Goal: Task Accomplishment & Management: Manage account settings

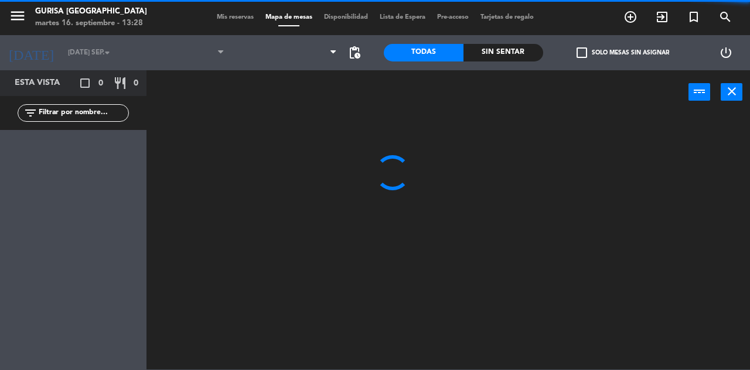
type input "sáb. [DATE]"
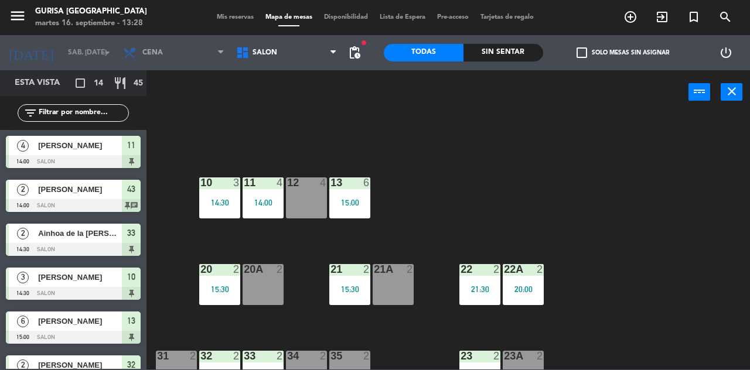
click at [732, 91] on icon "close" at bounding box center [732, 91] width 14 height 14
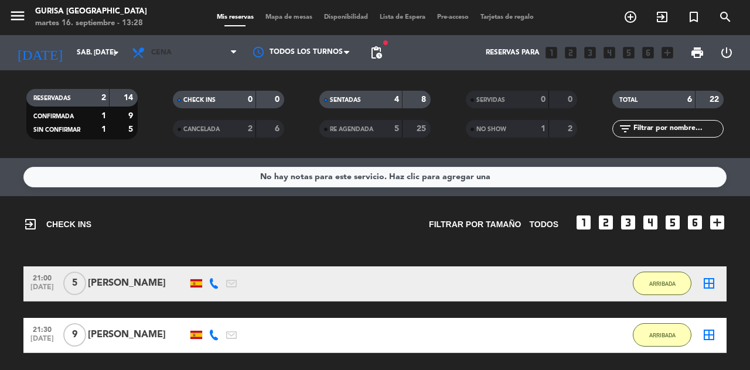
click at [227, 55] on span "Cena" at bounding box center [184, 53] width 117 height 26
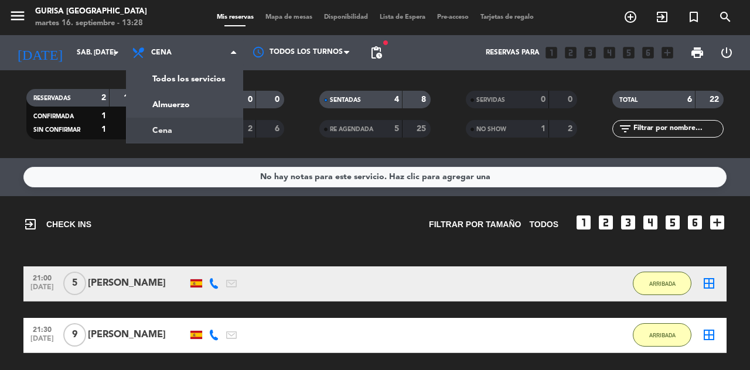
click at [211, 98] on div "menu Gurisa [GEOGRAPHIC_DATA] martes 16. septiembre - 13:28 Mis reservas Mapa d…" at bounding box center [375, 79] width 750 height 158
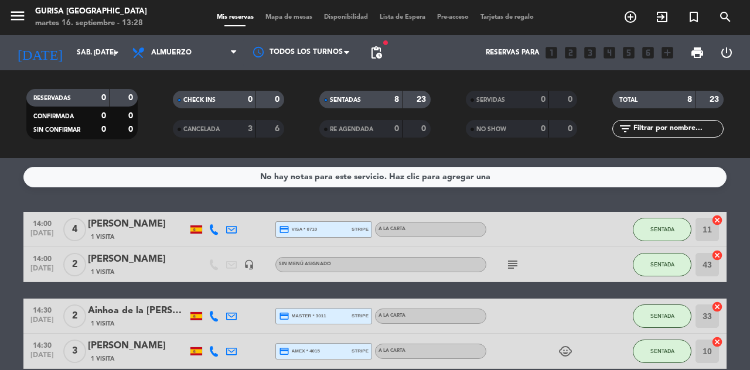
click at [117, 62] on input "sáb. [DATE]" at bounding box center [117, 53] width 93 height 20
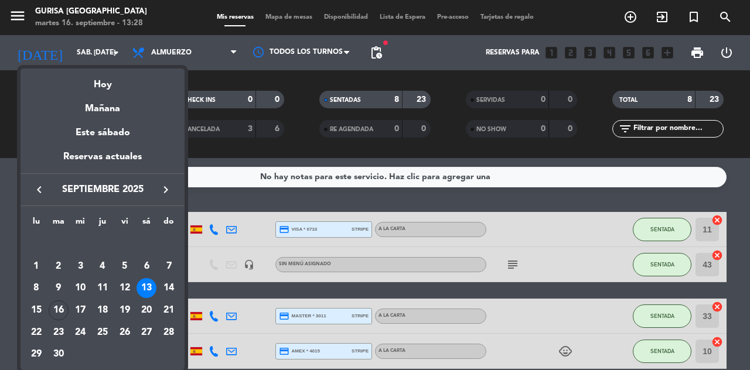
click at [59, 311] on div "16" at bounding box center [59, 311] width 20 height 20
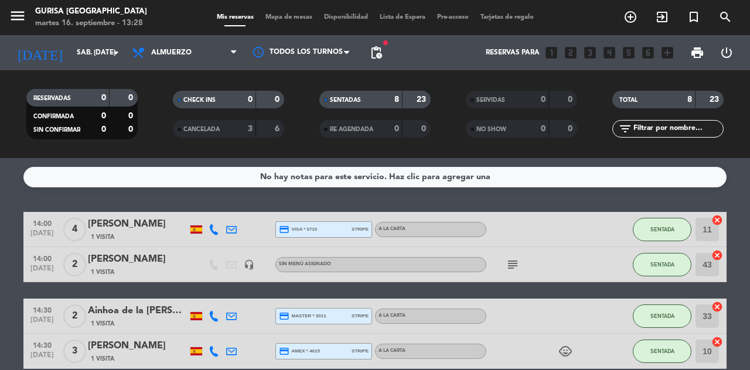
type input "[DATE] sep."
